Goal: Transaction & Acquisition: Purchase product/service

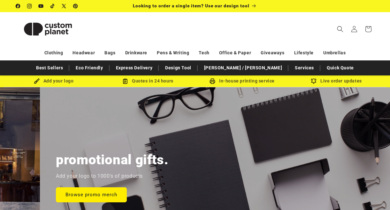
scroll to position [0, 780]
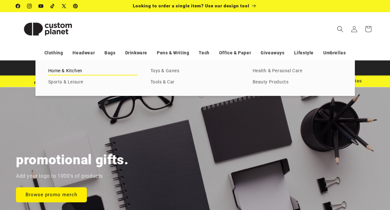
click at [59, 70] on link "Home & Kitchen" at bounding box center [92, 71] width 89 height 9
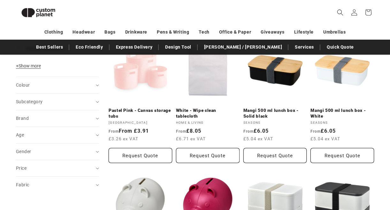
scroll to position [248, 0]
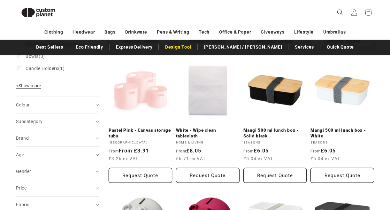
click at [194, 45] on link "Design Tool" at bounding box center [178, 47] width 33 height 11
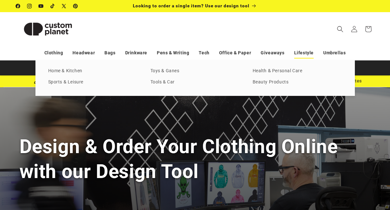
click at [296, 54] on link "Lifestyle" at bounding box center [303, 52] width 19 height 11
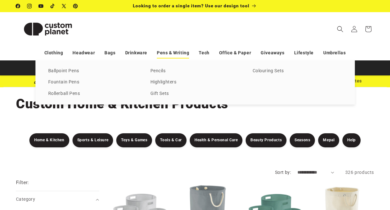
click at [177, 52] on link "Pens & Writing" at bounding box center [173, 52] width 32 height 11
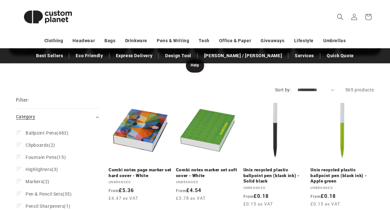
scroll to position [87, 0]
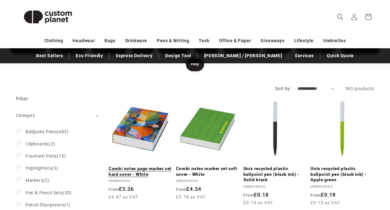
click at [133, 166] on link "Combi notes page marker set hard cover - White" at bounding box center [141, 171] width 64 height 11
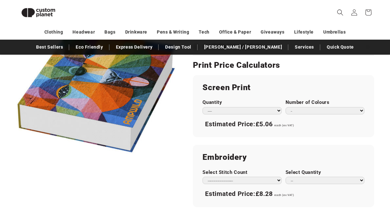
scroll to position [357, 0]
